Goal: Check status: Check status

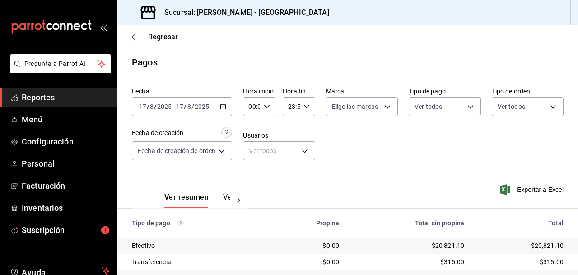
scroll to position [58, 0]
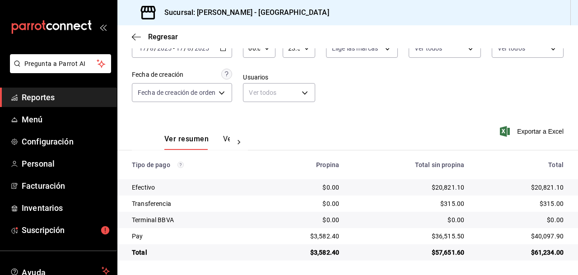
click at [41, 92] on span "Reportes" at bounding box center [66, 97] width 88 height 12
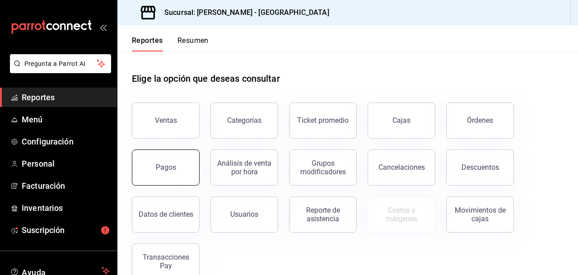
click at [169, 167] on div "Pagos" at bounding box center [166, 167] width 20 height 9
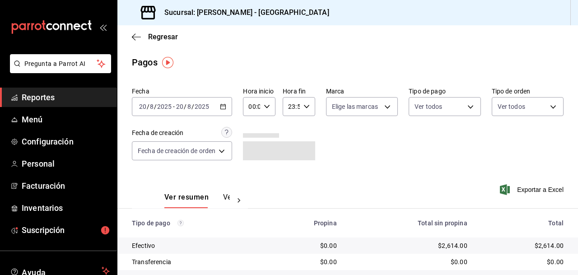
click at [224, 104] on icon "button" at bounding box center [223, 106] width 6 height 6
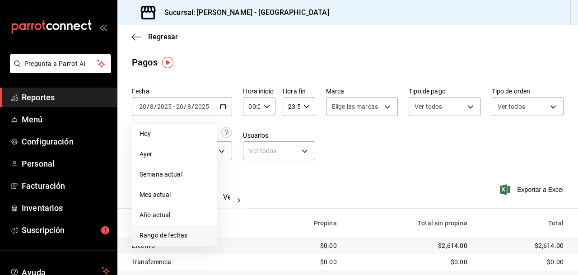
click at [176, 234] on span "Rango de fechas" at bounding box center [175, 235] width 70 height 9
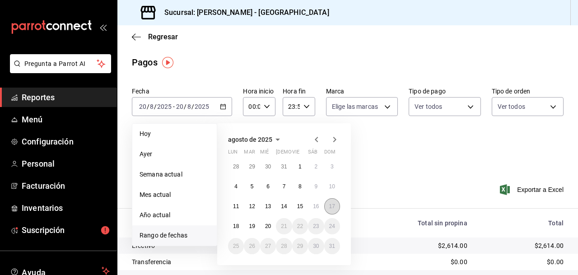
click at [333, 204] on abbr "17" at bounding box center [332, 206] width 6 height 6
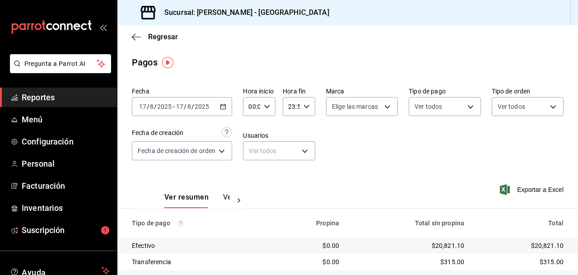
scroll to position [58, 0]
